Goal: Information Seeking & Learning: Learn about a topic

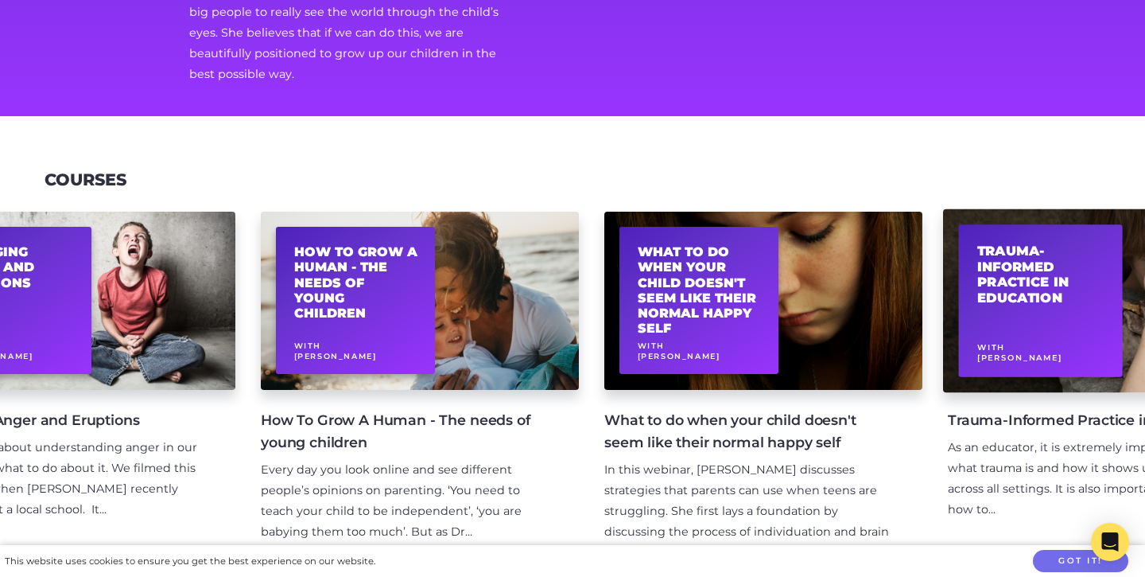
scroll to position [0, 130]
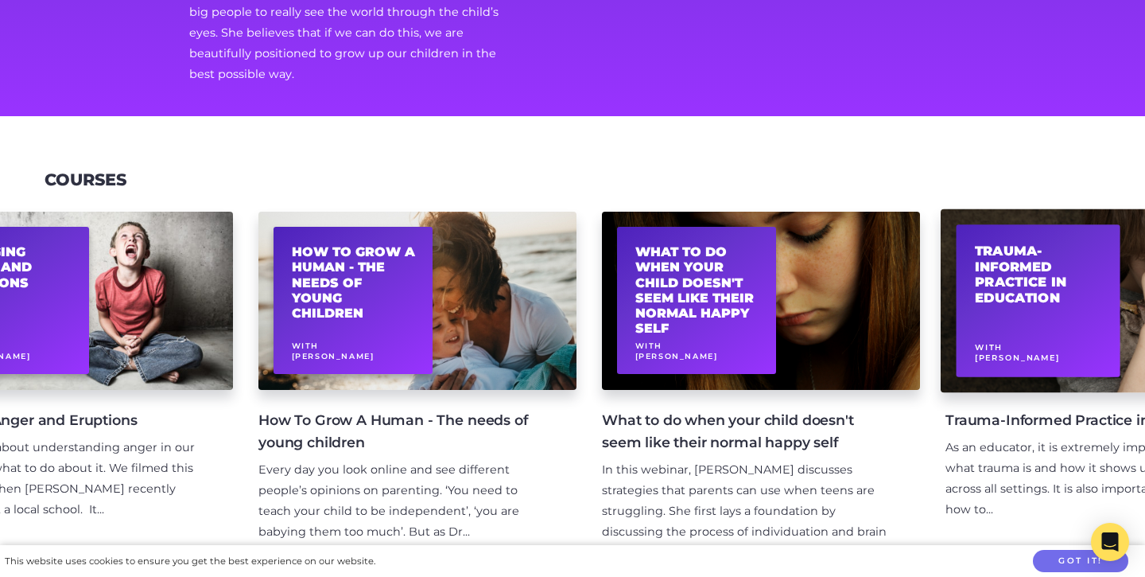
click at [1047, 300] on div "Trauma-Informed Practice in Education With [PERSON_NAME]" at bounding box center [1039, 300] width 164 height 152
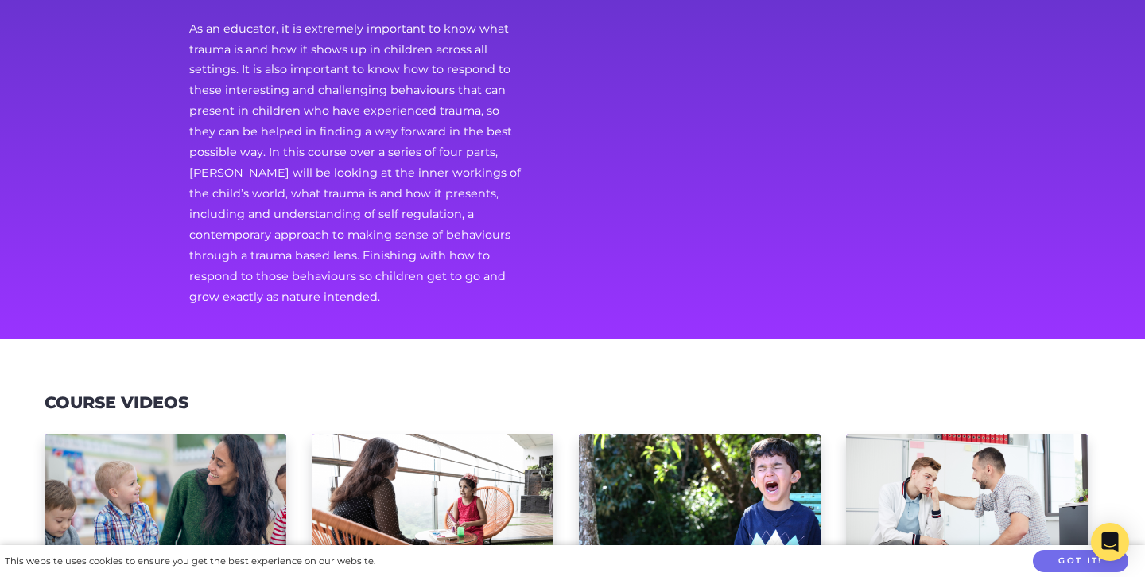
scroll to position [264, 0]
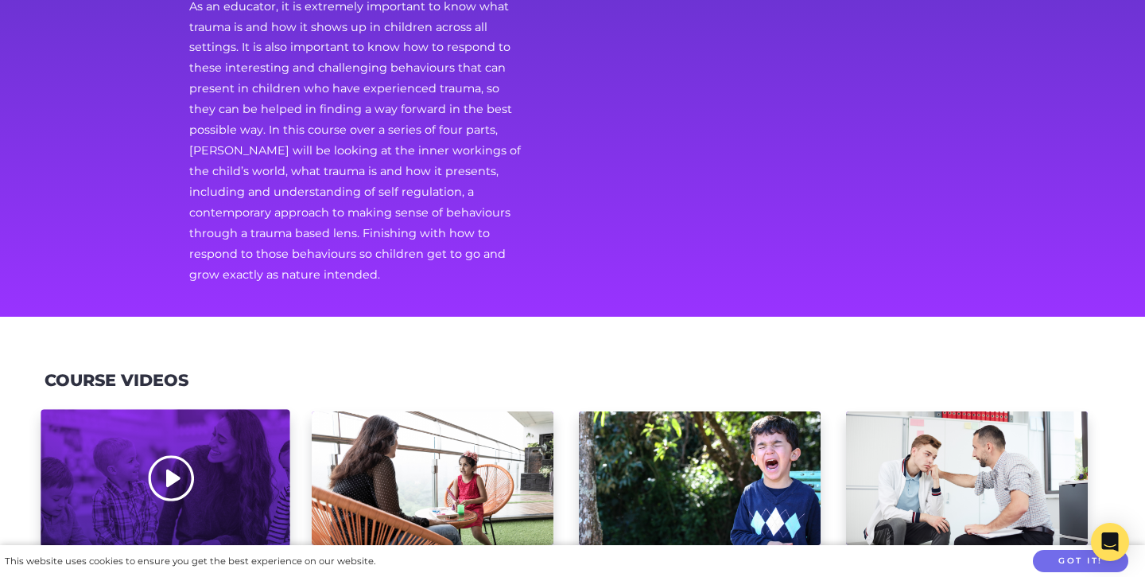
click at [165, 463] on div at bounding box center [165, 479] width 249 height 138
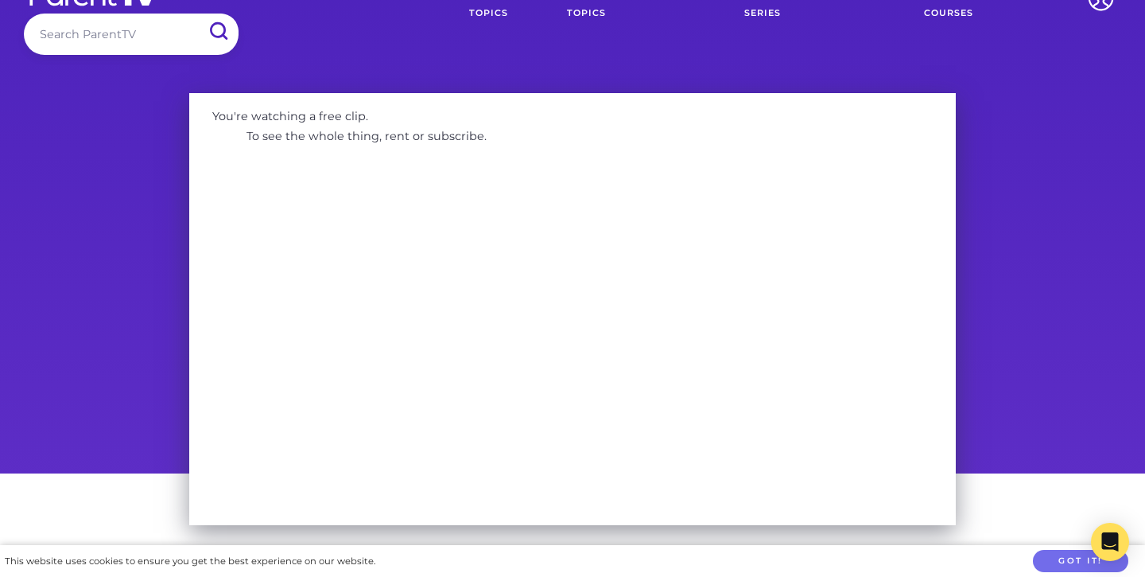
scroll to position [46, 0]
